Goal: Information Seeking & Learning: Learn about a topic

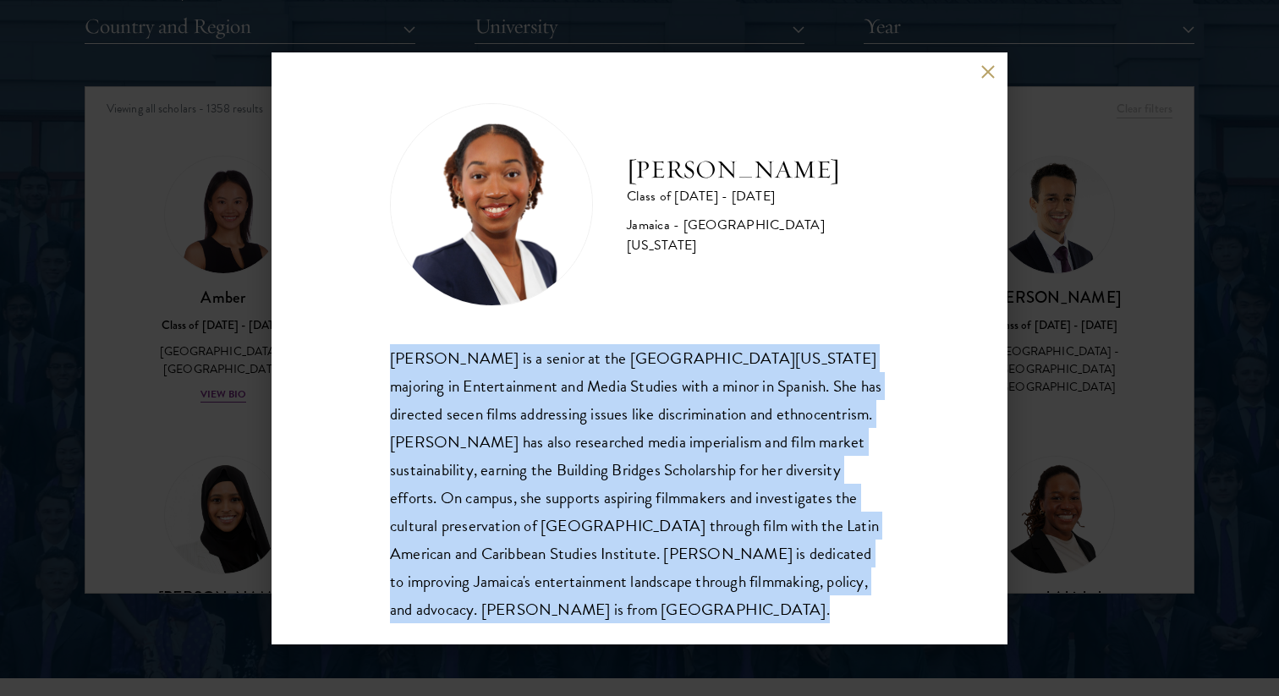
scroll to position [2, 0]
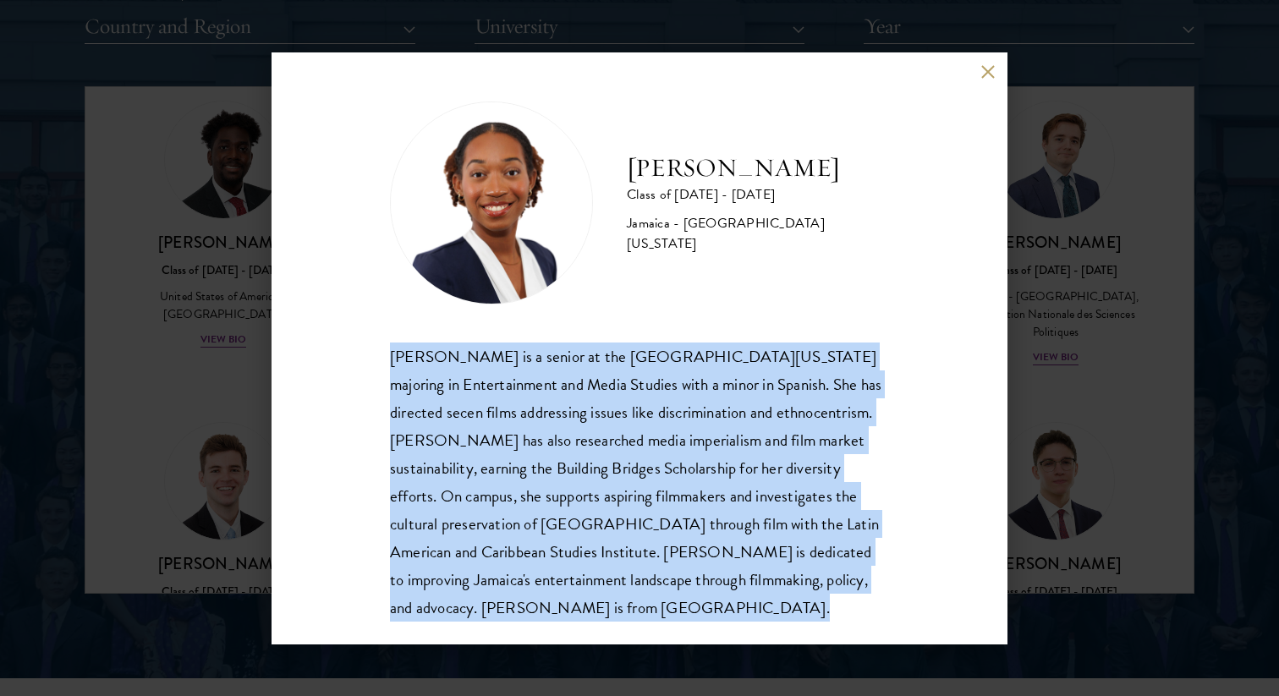
click at [273, 443] on div "[PERSON_NAME] Class of [DATE] - [DATE] [GEOGRAPHIC_DATA] - [GEOGRAPHIC_DATA][US…" at bounding box center [640, 348] width 736 height 592
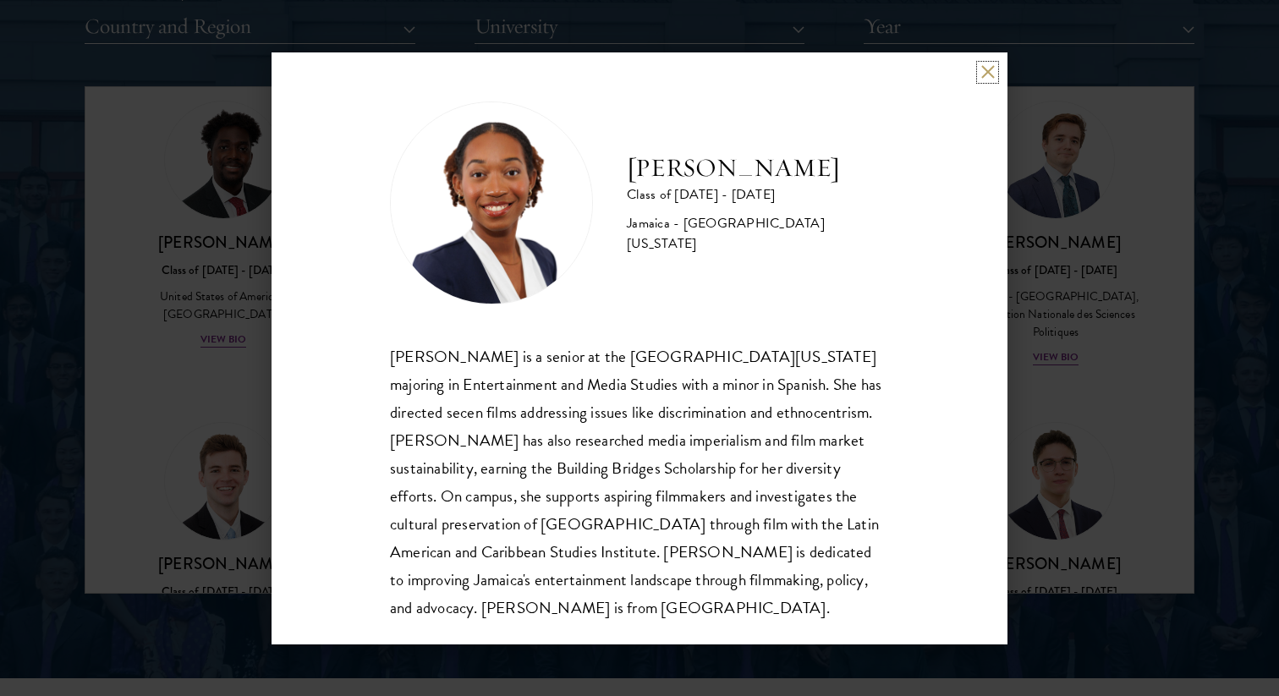
click at [987, 75] on button at bounding box center [987, 72] width 14 height 14
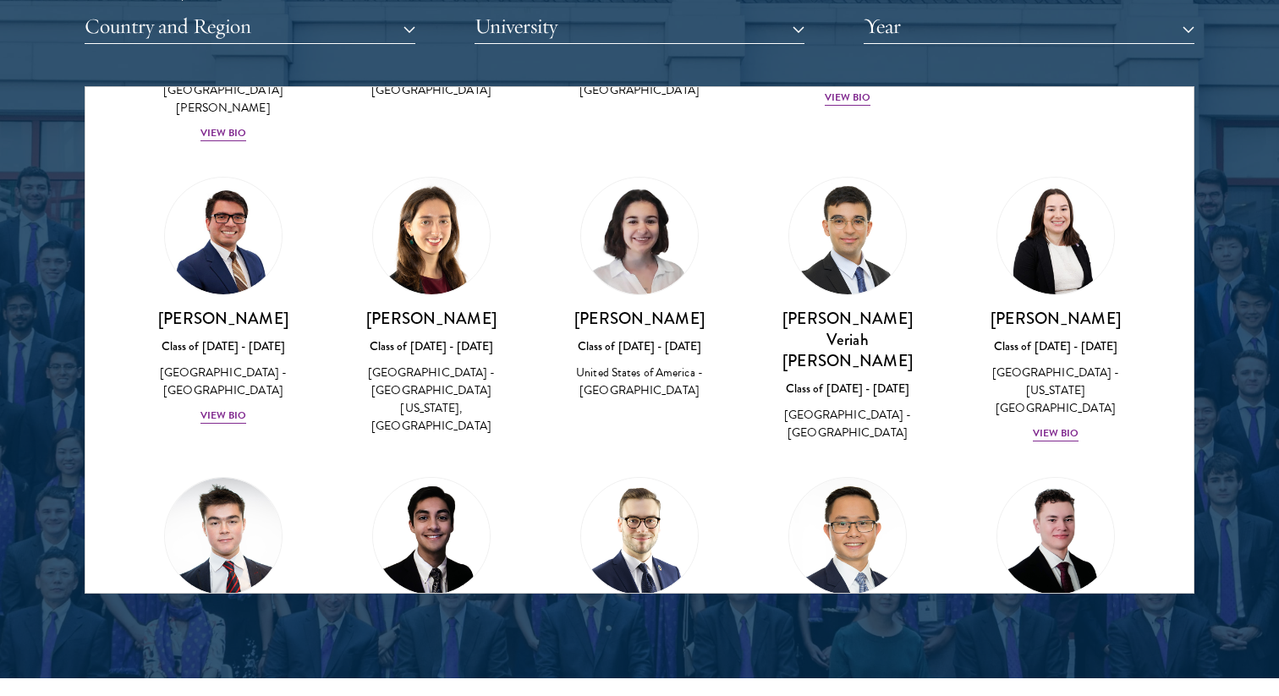
scroll to position [68423, 0]
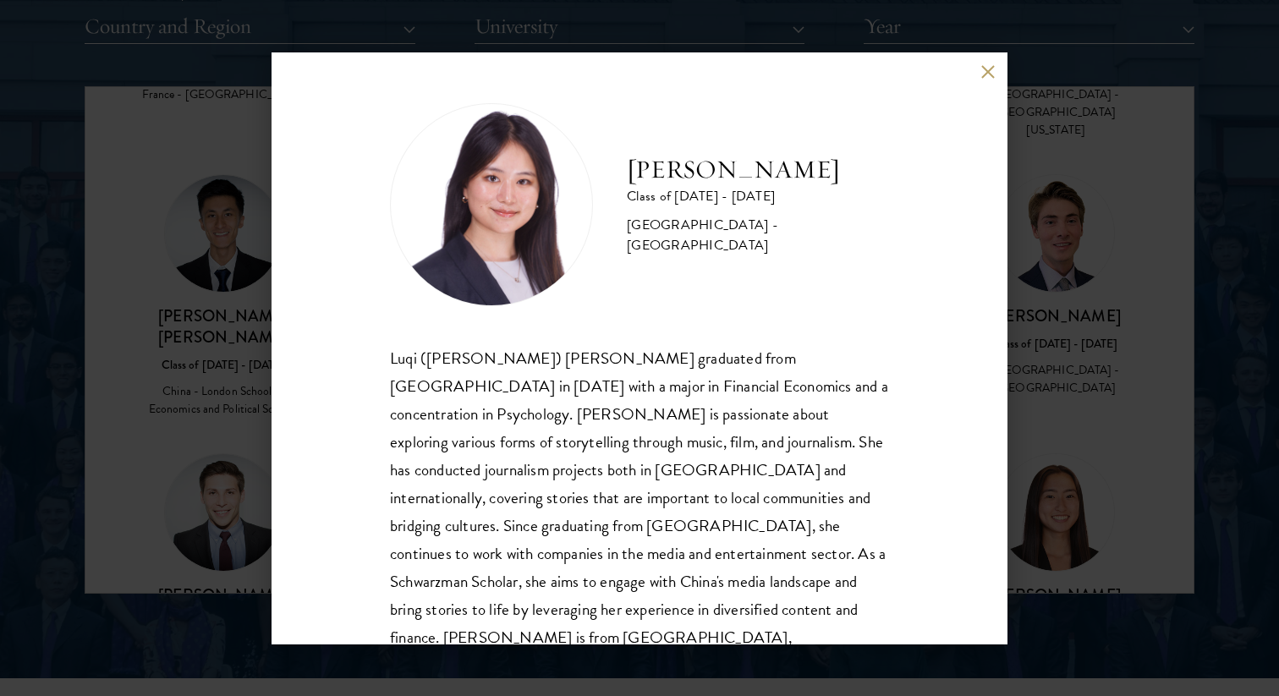
scroll to position [30, 0]
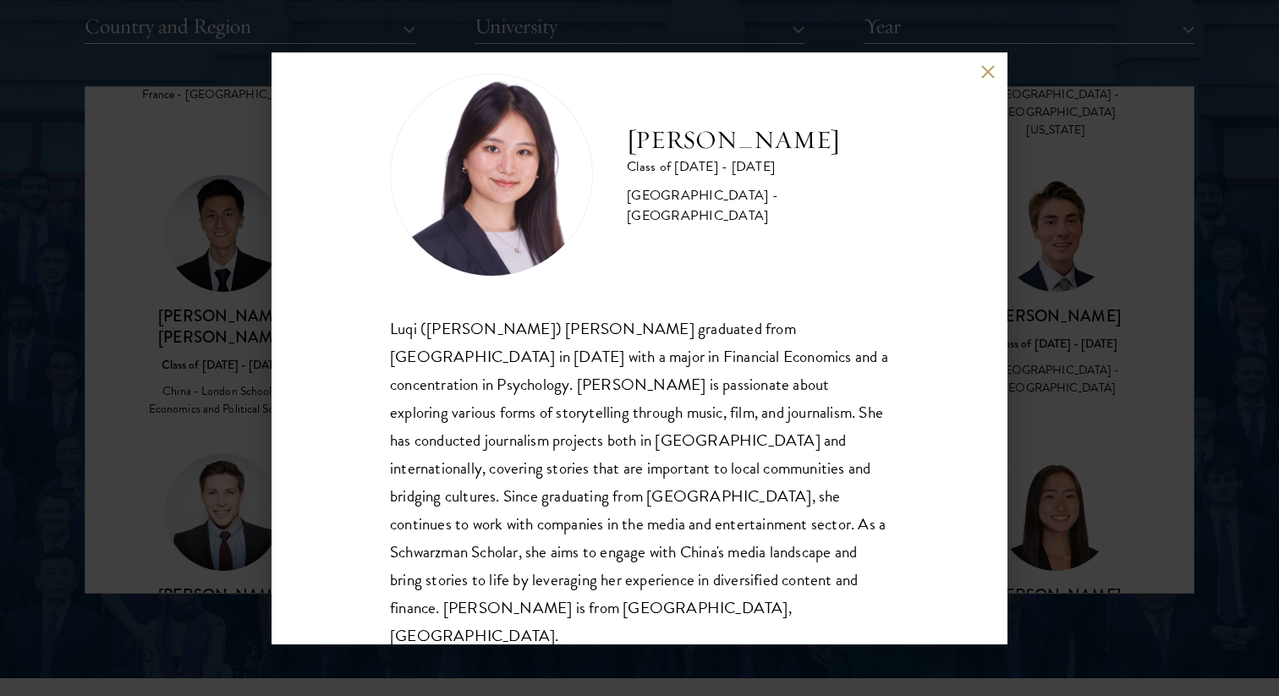
click at [989, 79] on button at bounding box center [987, 72] width 14 height 14
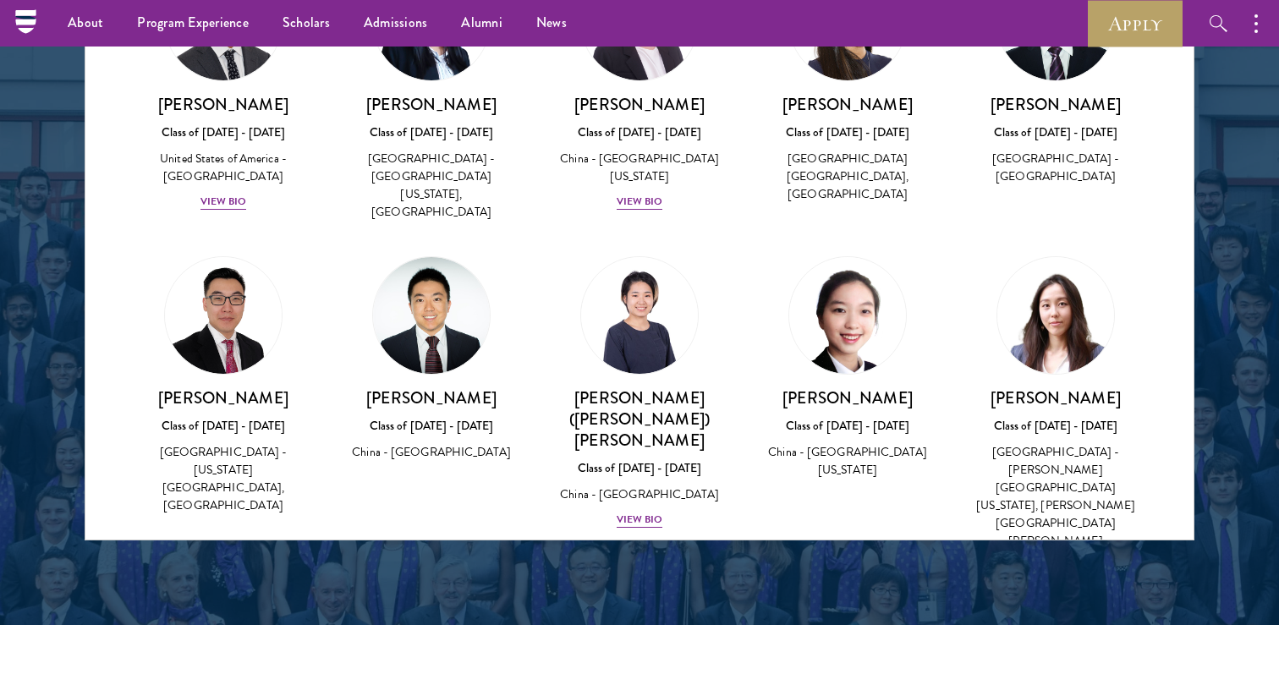
scroll to position [70446, 0]
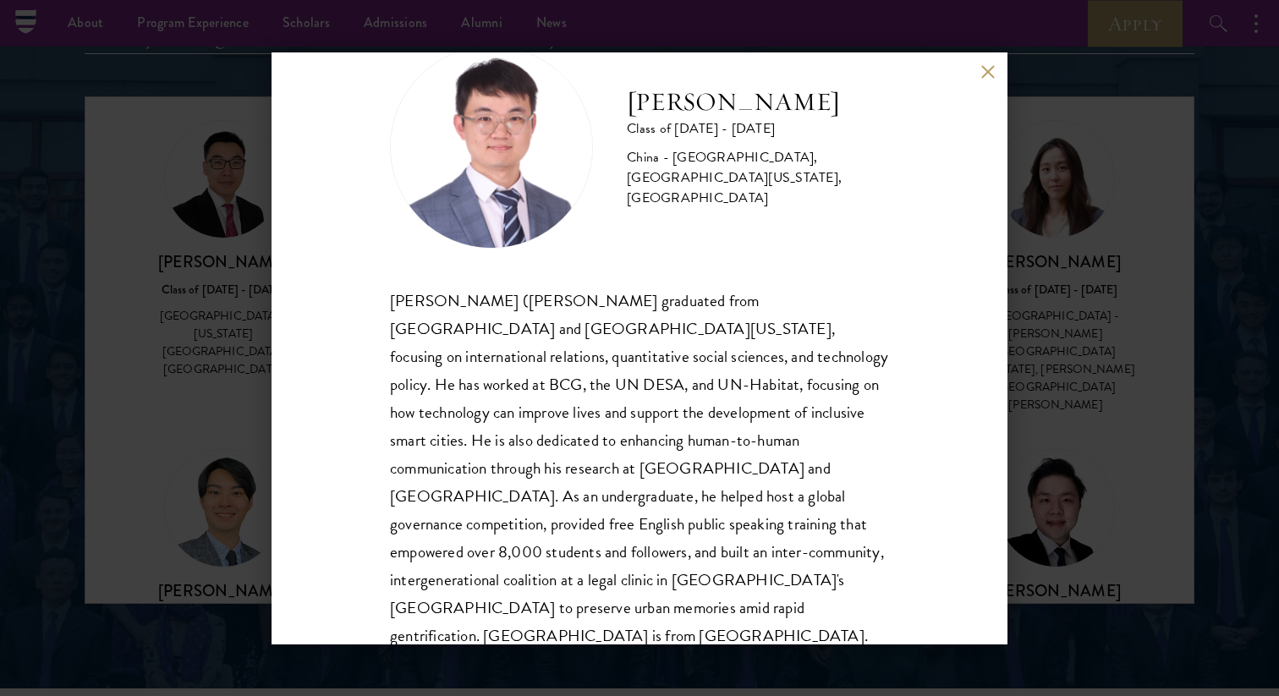
scroll to position [2147, 0]
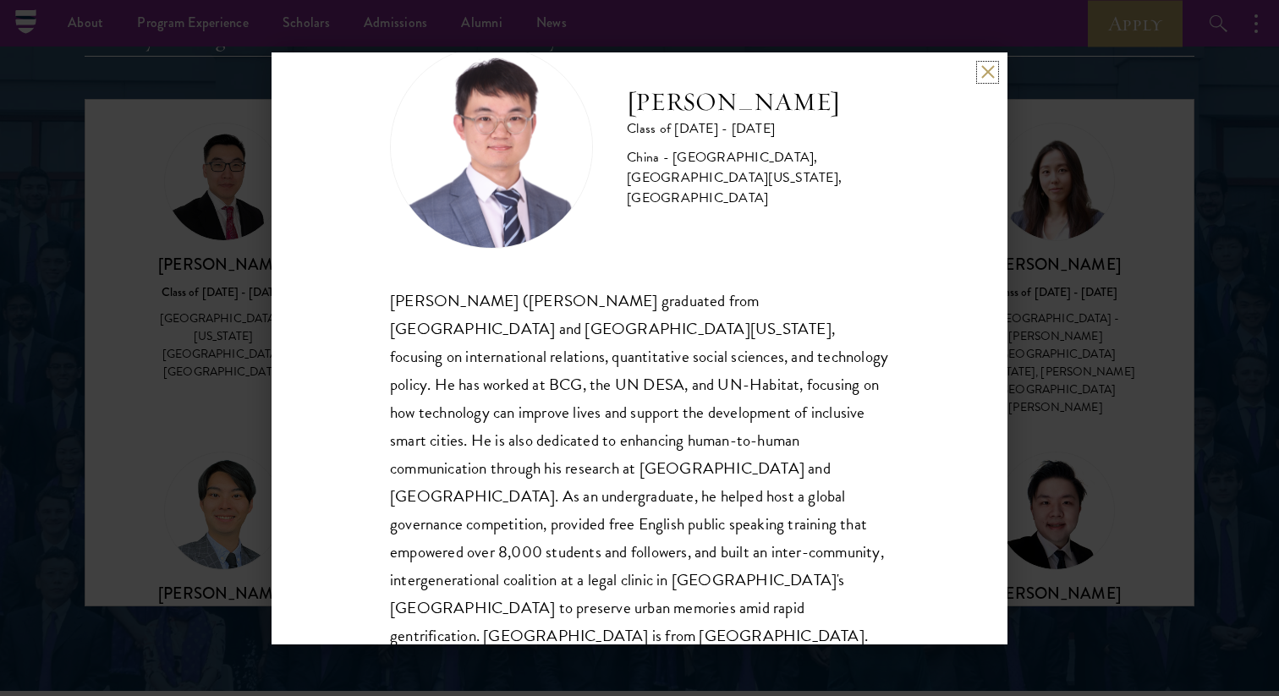
click at [990, 65] on button at bounding box center [987, 72] width 14 height 14
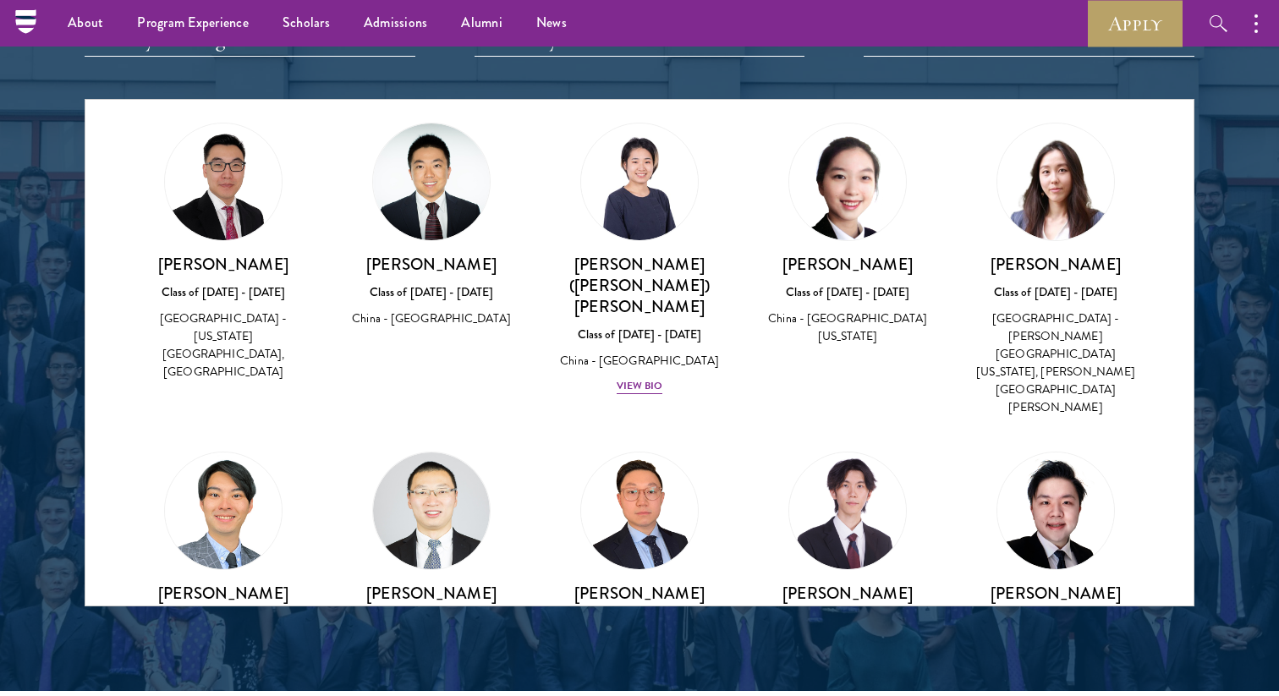
scroll to position [70827, 0]
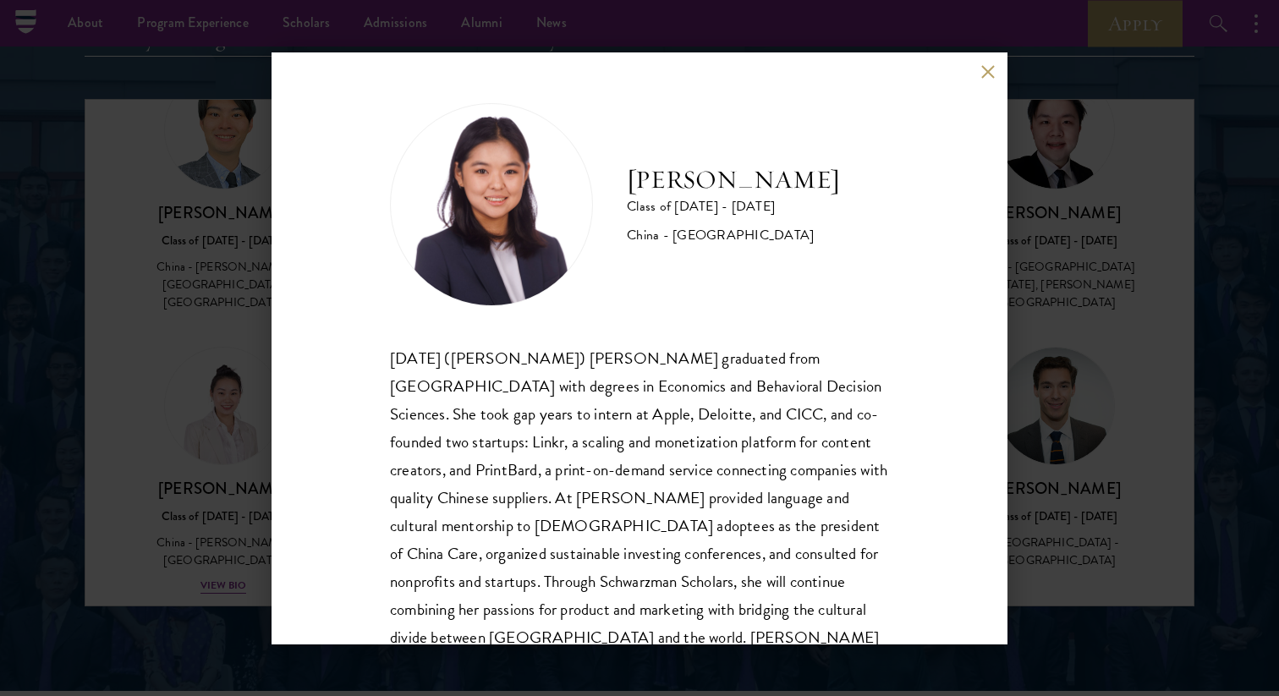
scroll to position [58, 0]
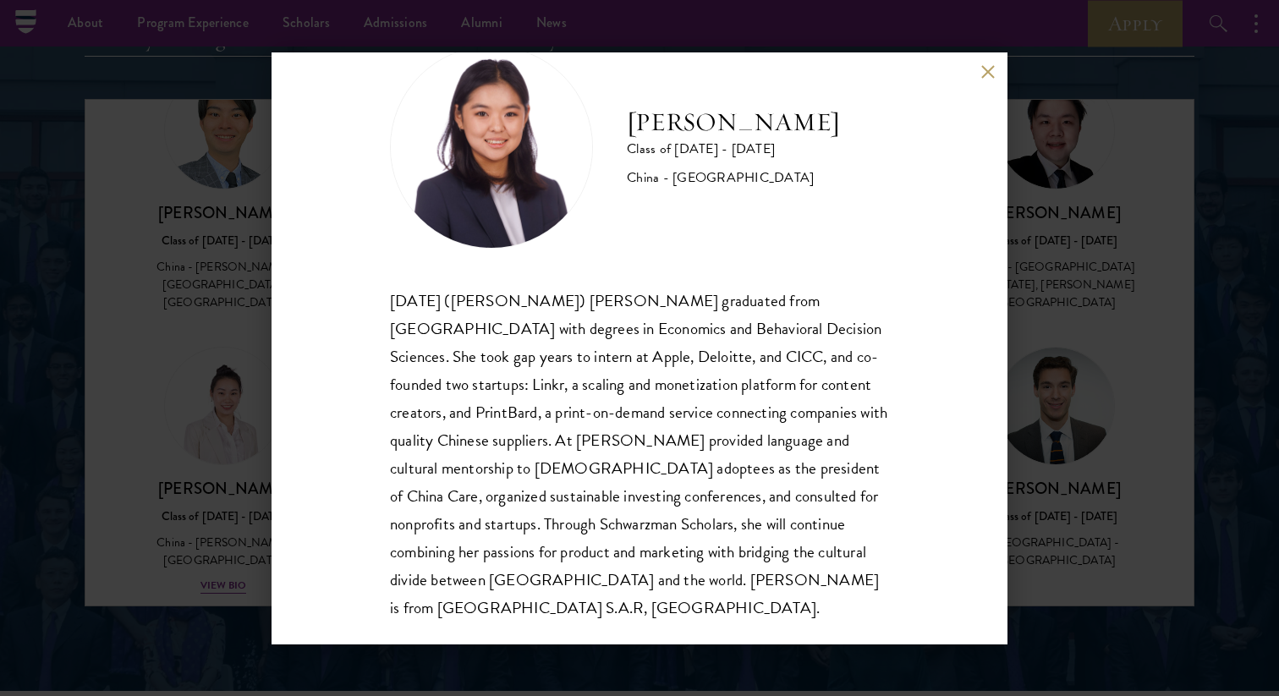
click at [990, 59] on div "[PERSON_NAME] Class of [DATE] - [DATE] [GEOGRAPHIC_DATA] - [GEOGRAPHIC_DATA] [D…" at bounding box center [640, 348] width 736 height 592
click at [990, 63] on div "[PERSON_NAME] Class of [DATE] - [DATE] [GEOGRAPHIC_DATA] - [GEOGRAPHIC_DATA] [D…" at bounding box center [640, 348] width 736 height 592
click at [995, 74] on div "[PERSON_NAME] Class of [DATE] - [DATE] [GEOGRAPHIC_DATA] - [GEOGRAPHIC_DATA] [D…" at bounding box center [640, 348] width 736 height 592
click at [989, 74] on button at bounding box center [987, 72] width 14 height 14
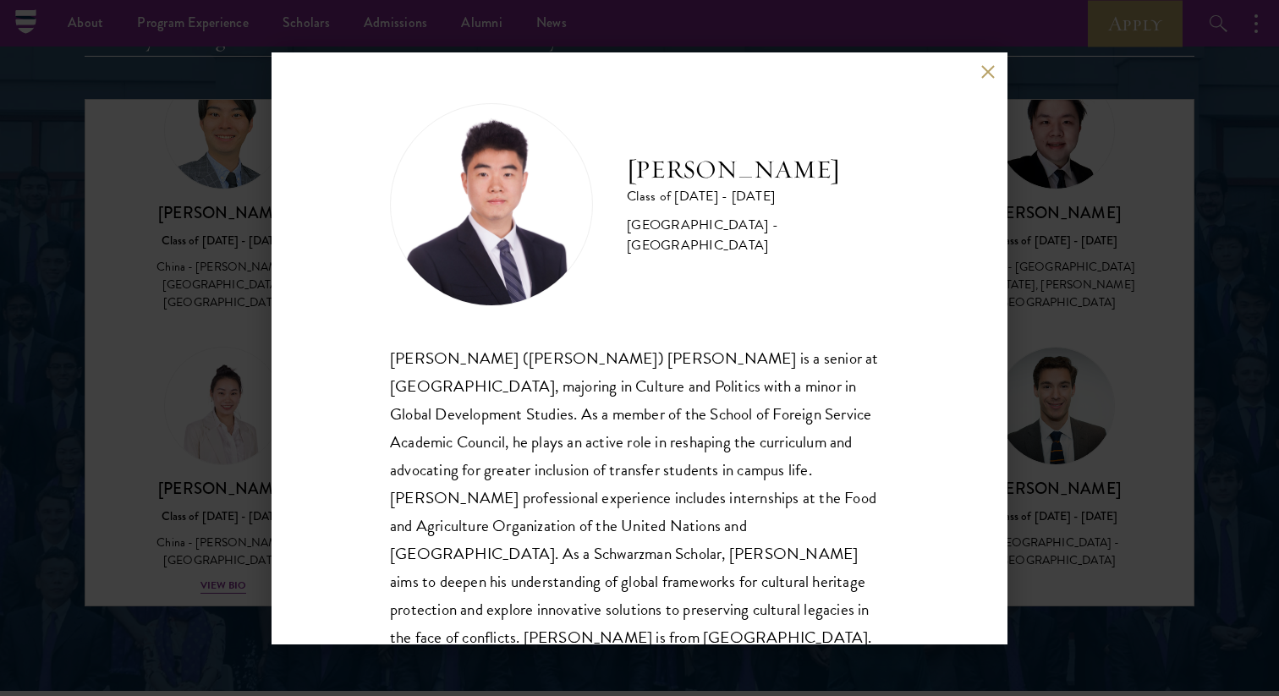
scroll to position [30, 0]
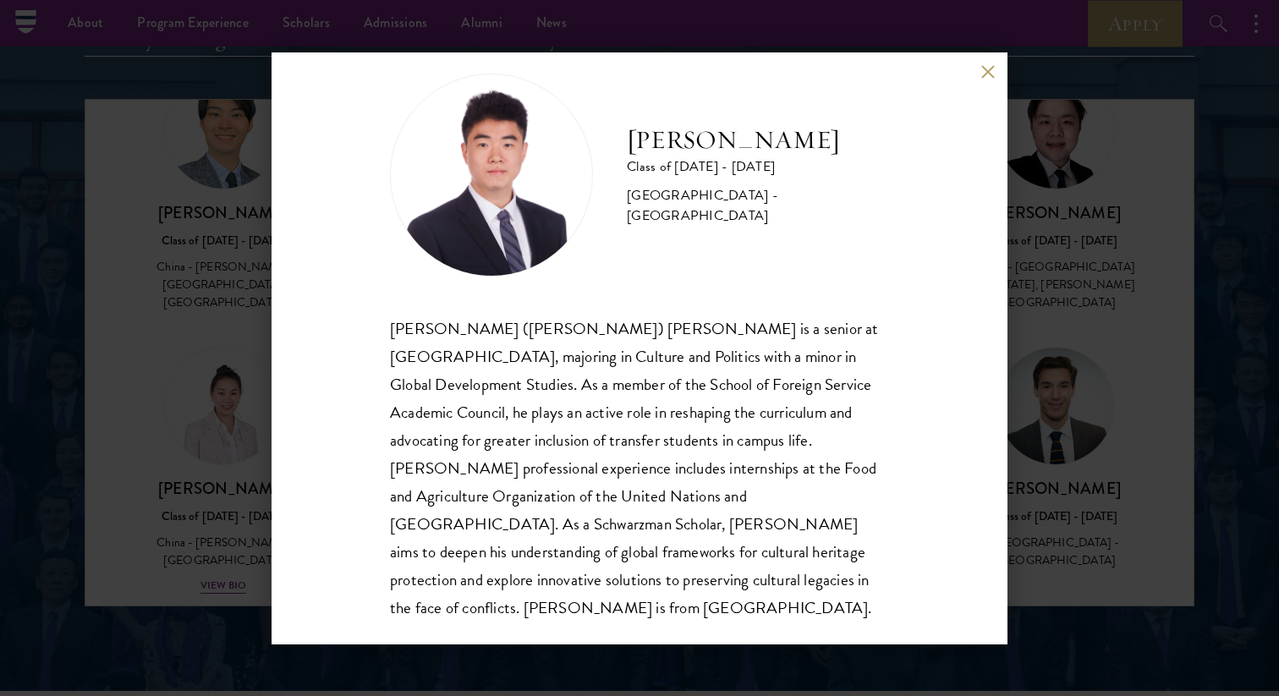
click at [986, 74] on button at bounding box center [987, 72] width 14 height 14
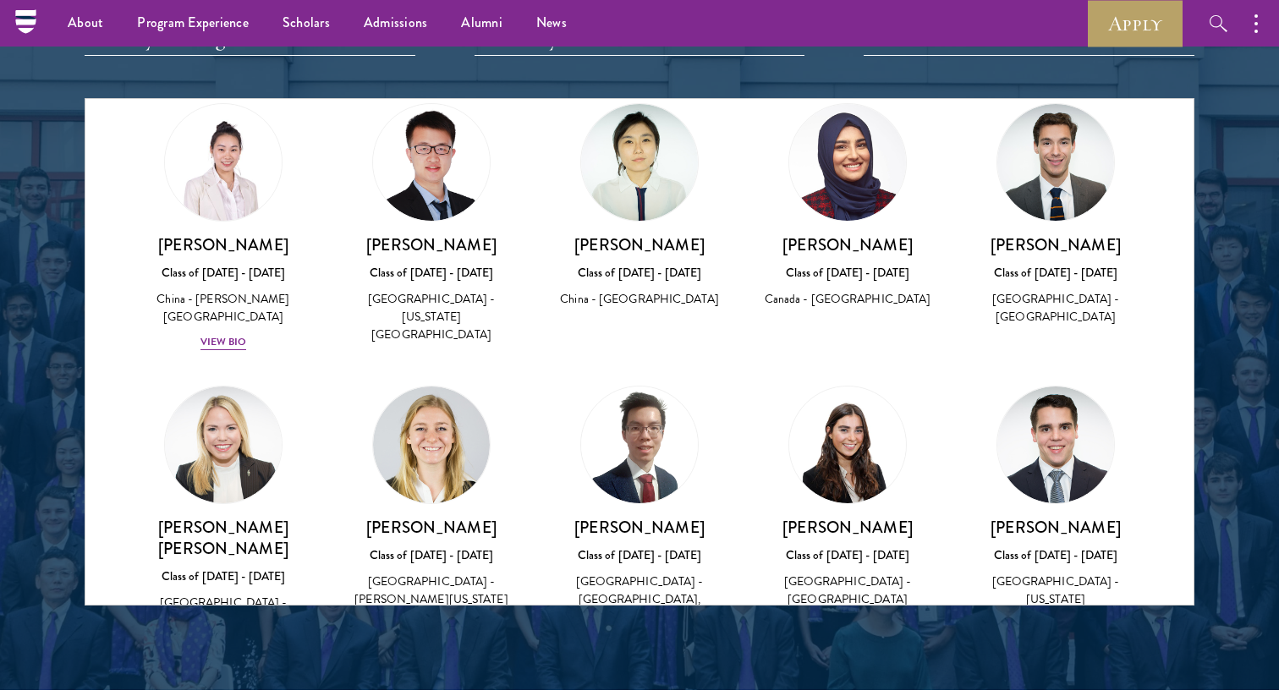
scroll to position [71088, 0]
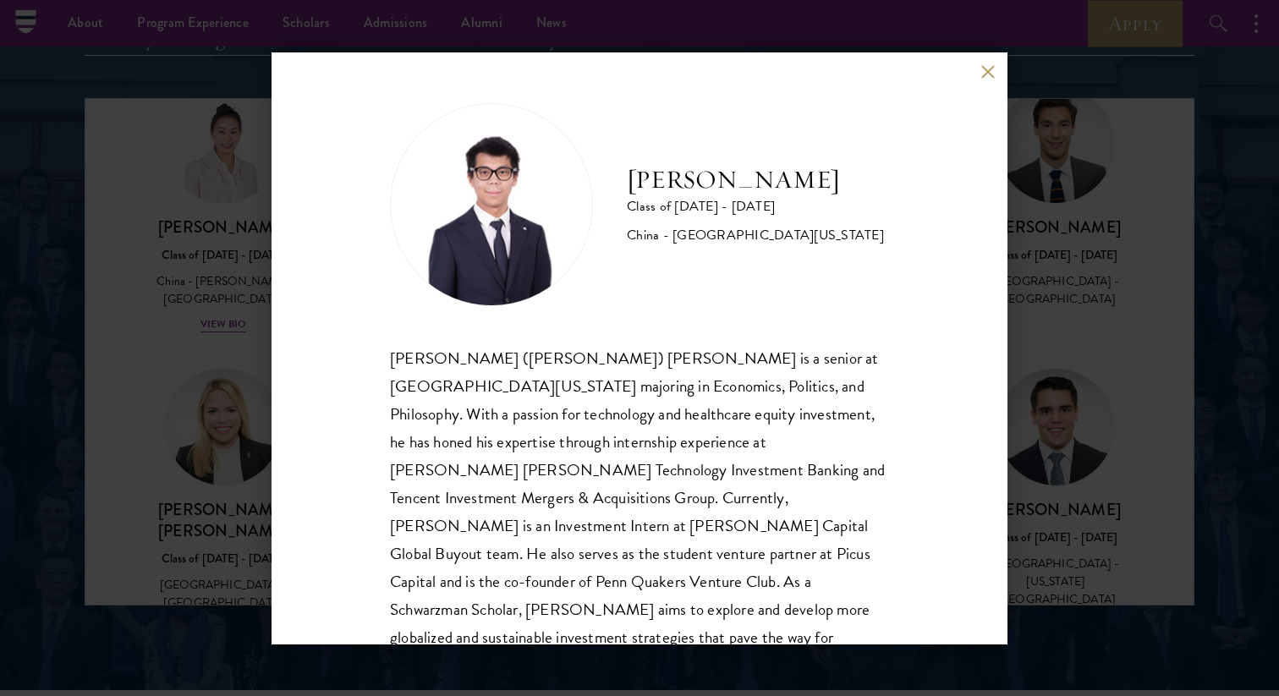
scroll to position [58, 0]
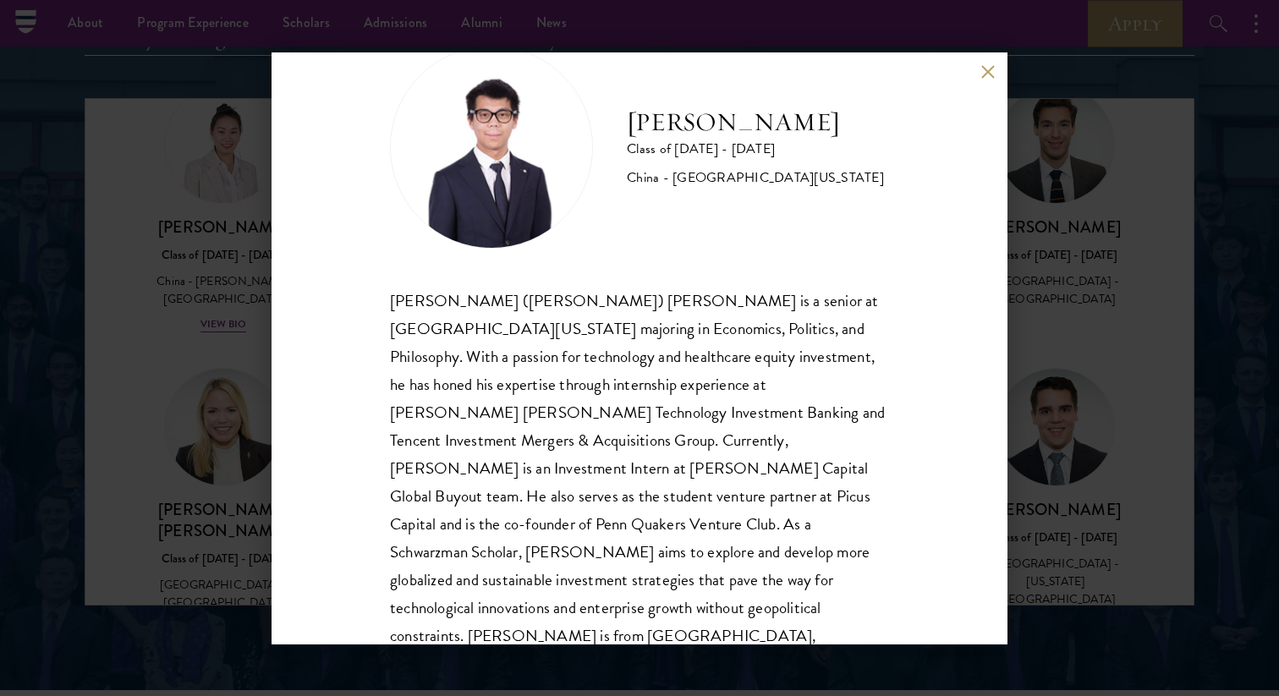
click at [982, 72] on button at bounding box center [987, 72] width 14 height 14
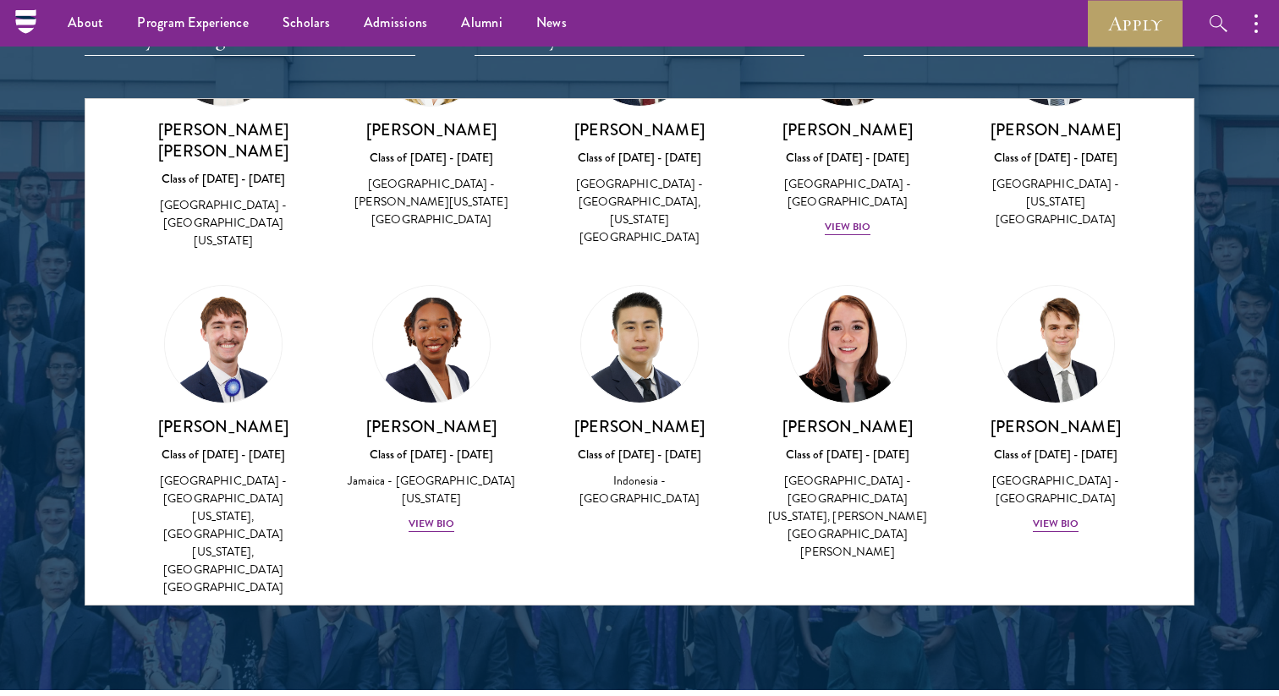
scroll to position [71468, 0]
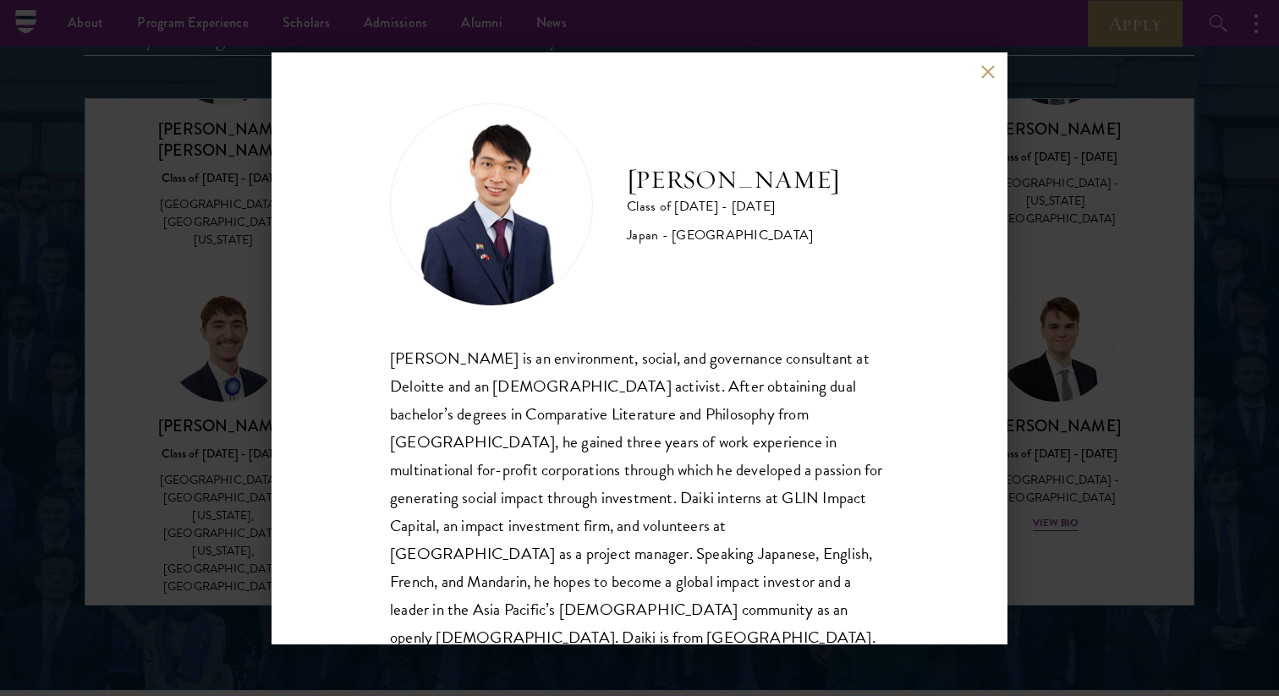
scroll to position [30, 0]
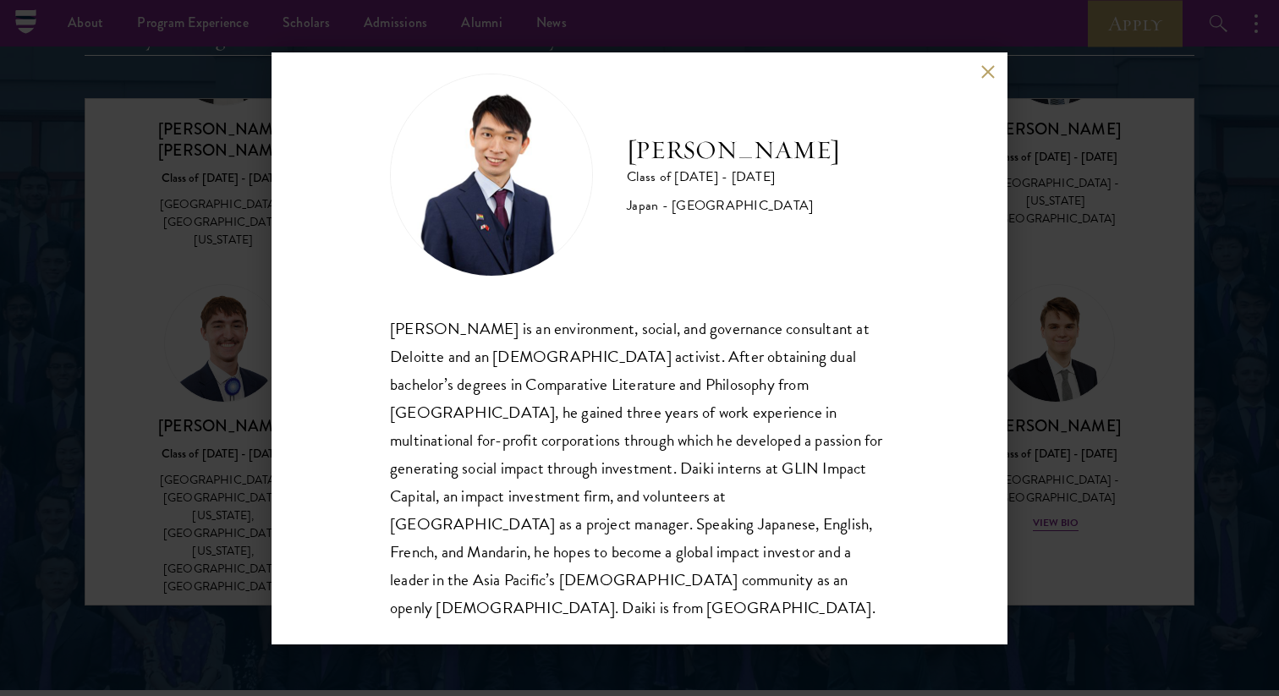
click at [983, 69] on button at bounding box center [987, 72] width 14 height 14
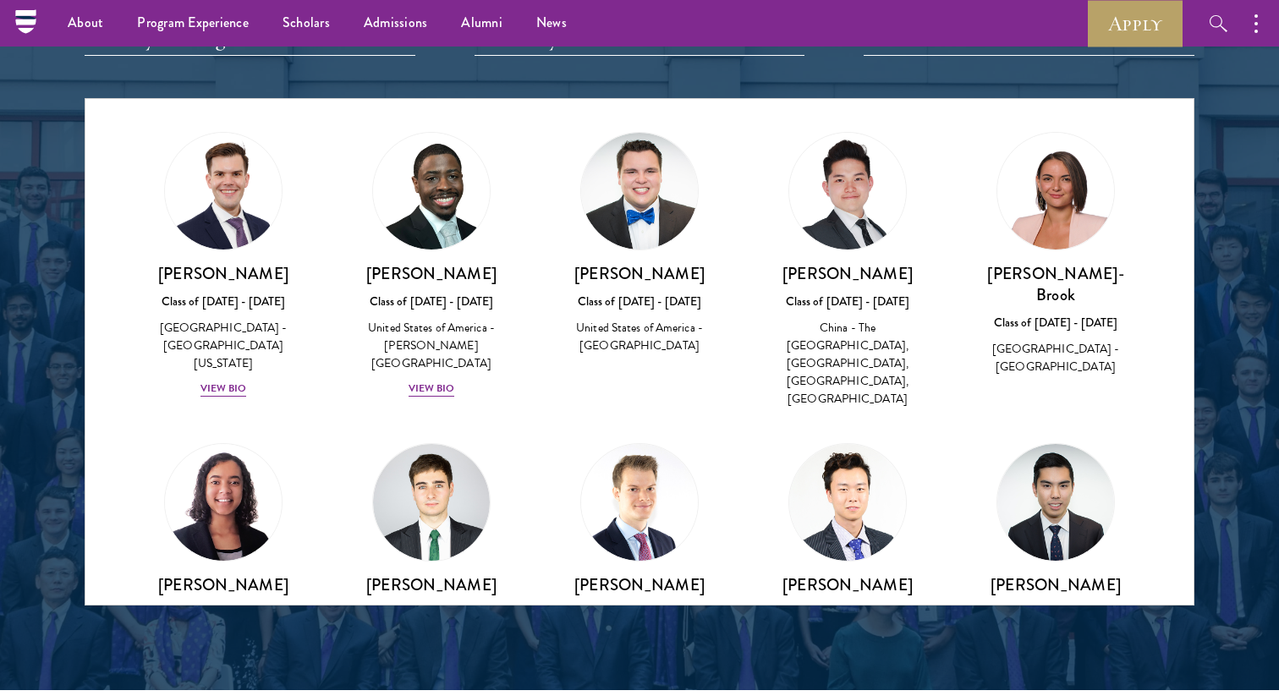
scroll to position [71993, 0]
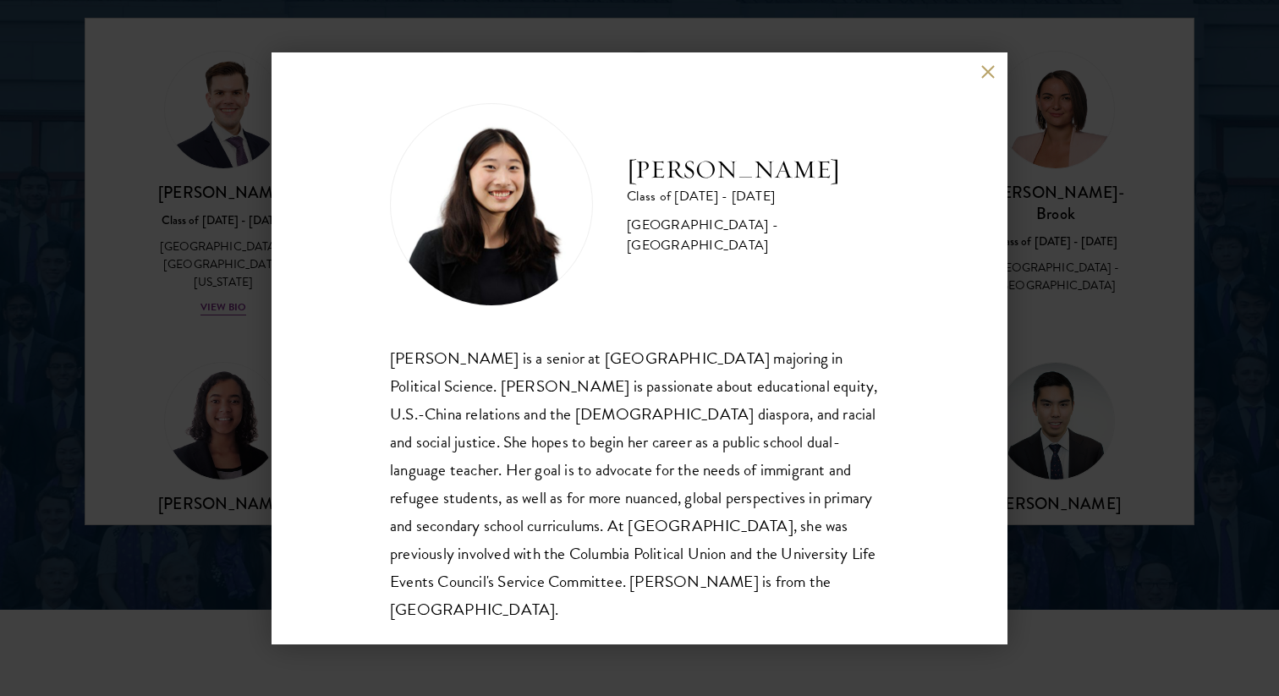
scroll to position [2243, 0]
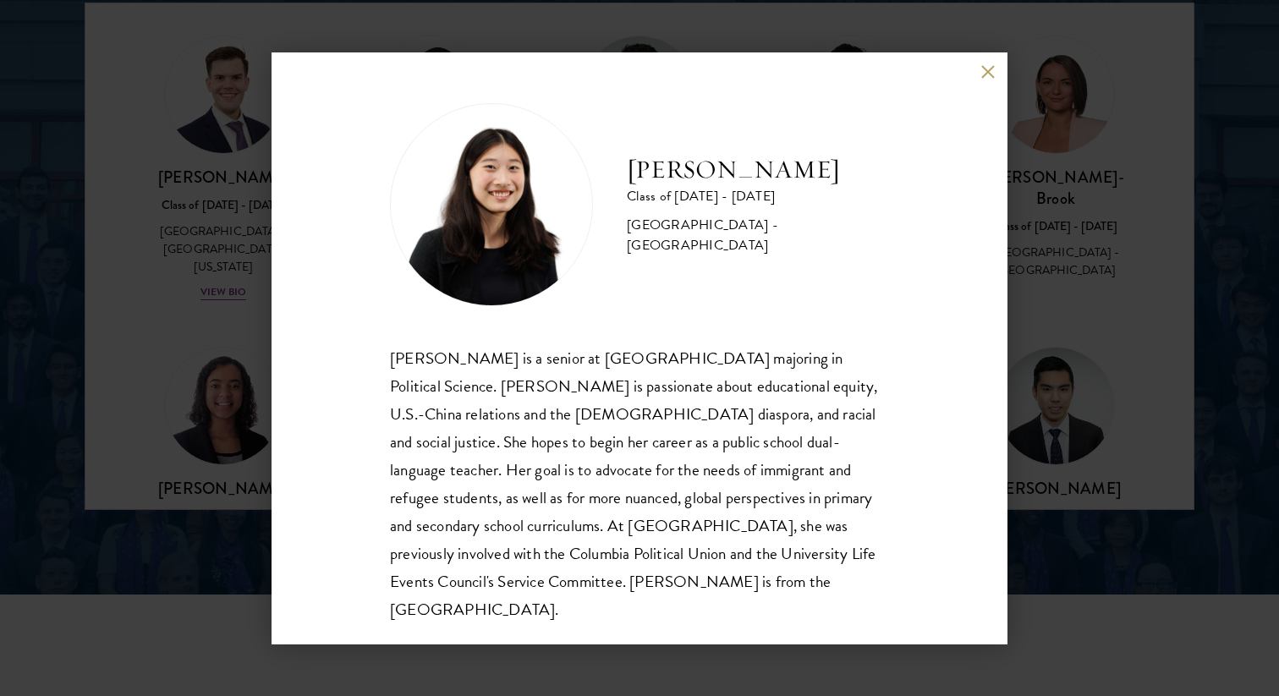
click at [1002, 79] on div "[PERSON_NAME] Class of [DATE] - [DATE] [GEOGRAPHIC_DATA] - [GEOGRAPHIC_DATA] [P…" at bounding box center [640, 348] width 736 height 592
click at [994, 79] on button at bounding box center [987, 72] width 14 height 14
